Goal: Communication & Community: Answer question/provide support

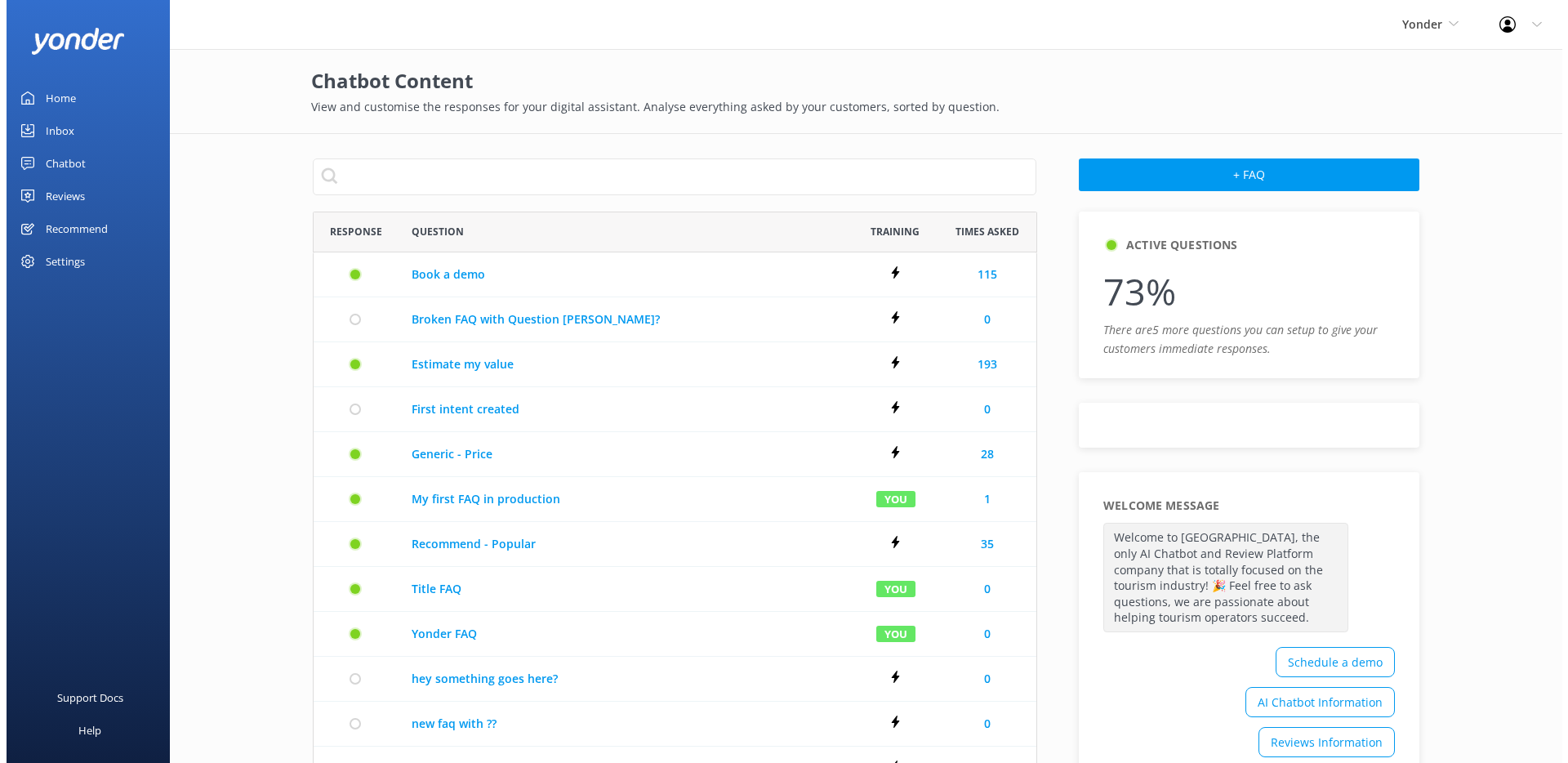
scroll to position [883, 711]
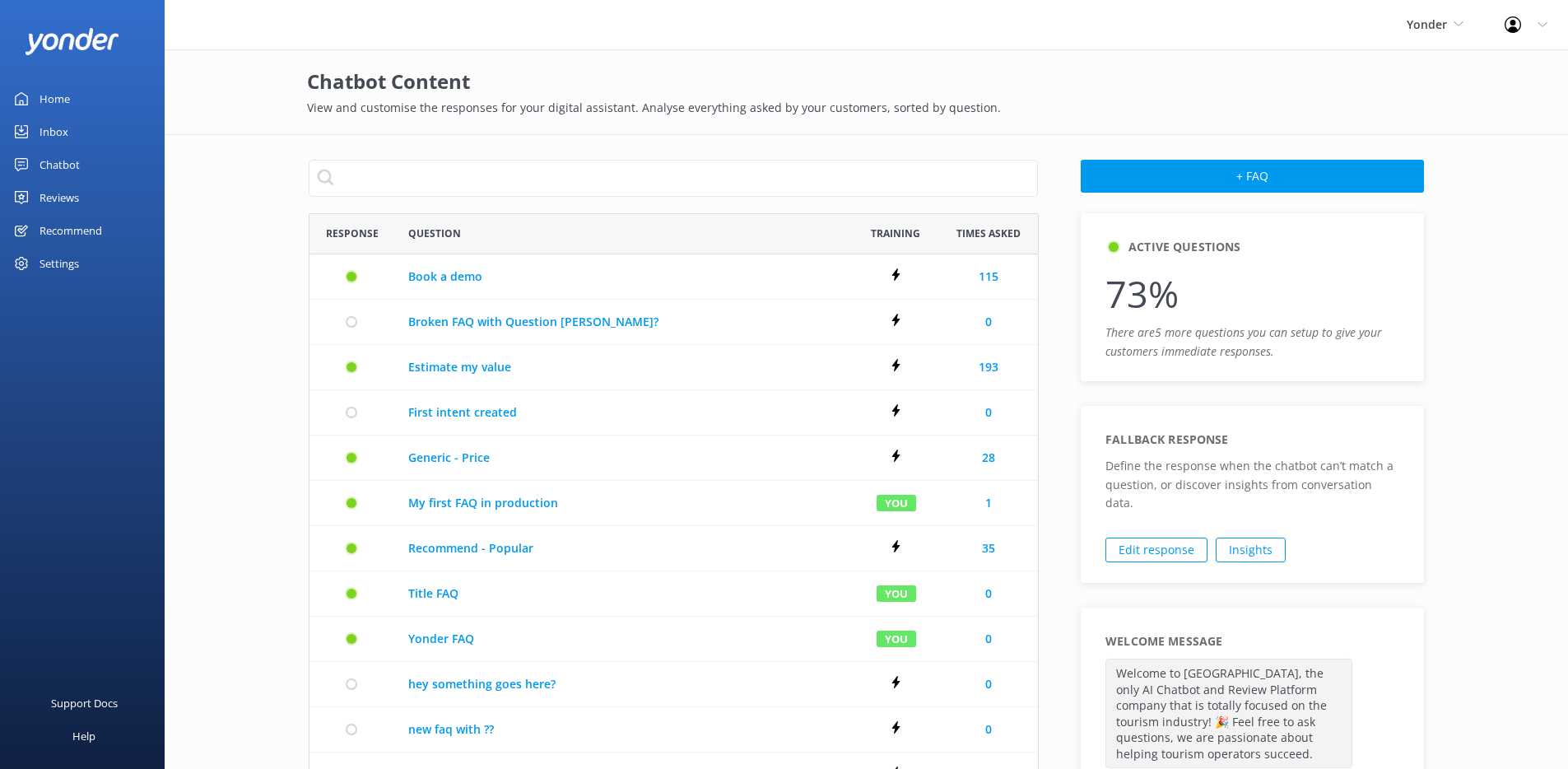
click at [103, 136] on link "Inbox" at bounding box center [82, 131] width 164 height 32
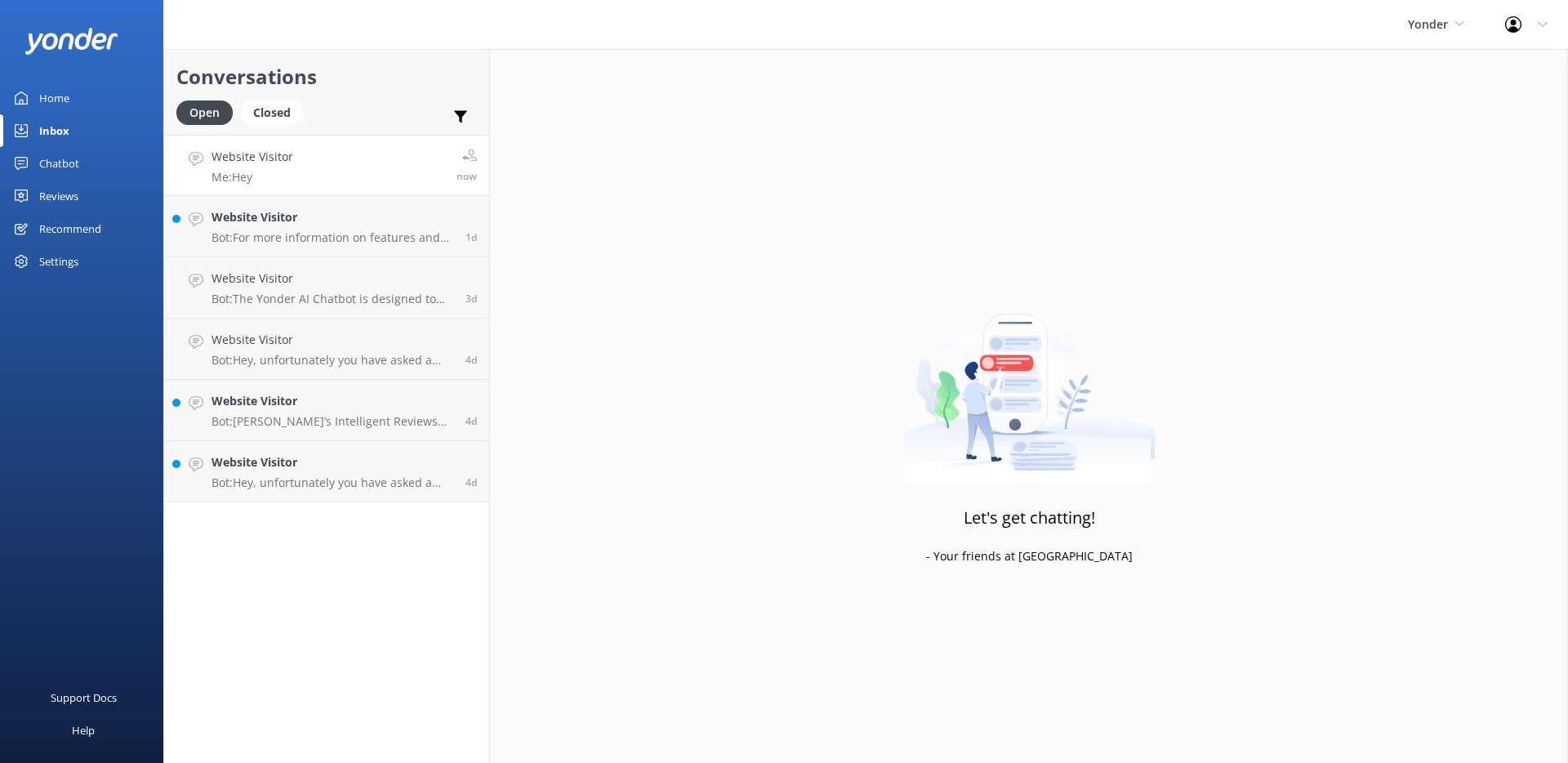
click at [398, 178] on link "Website Visitor Me: Hey now" at bounding box center [326, 165] width 325 height 62
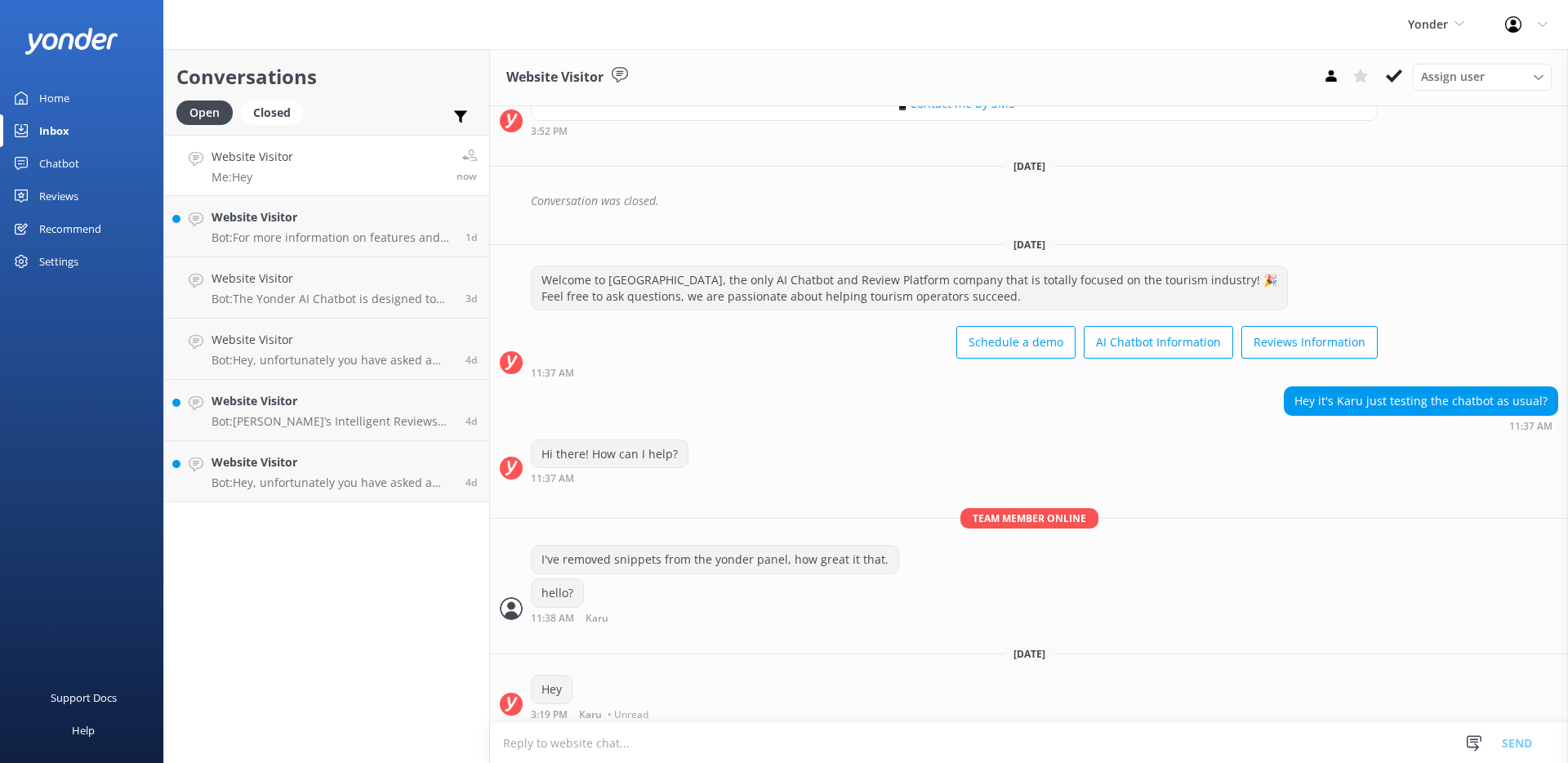
scroll to position [610, 0]
